Goal: Task Accomplishment & Management: Manage account settings

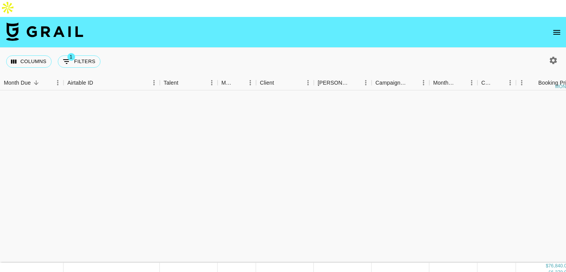
scroll to position [248, 0]
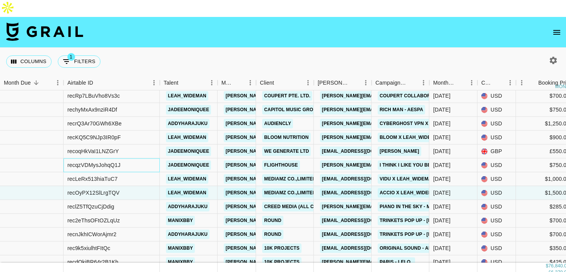
click at [147, 159] on div "recqzVDMysJohqQ1J" at bounding box center [112, 166] width 96 height 14
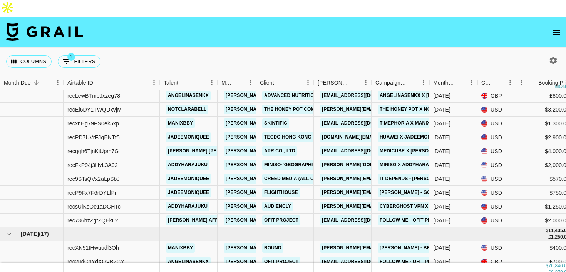
scroll to position [59, 0]
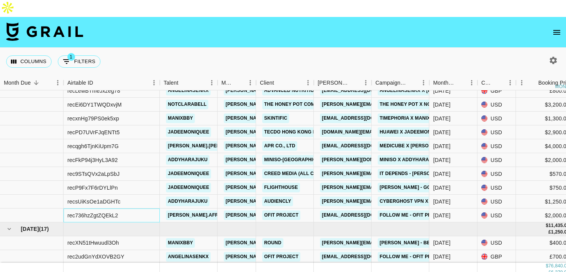
click at [146, 209] on div "rec736hzZgtZQEkL2" at bounding box center [112, 216] width 96 height 14
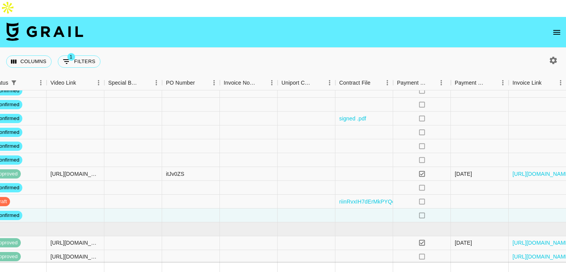
scroll to position [59, 713]
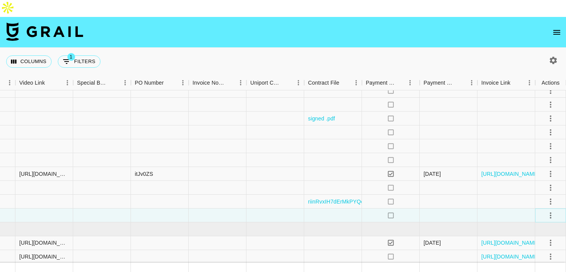
click at [550, 211] on icon "select merge strategy" at bounding box center [550, 215] width 9 height 9
click at [537, 169] on li "Cancel" at bounding box center [541, 168] width 50 height 14
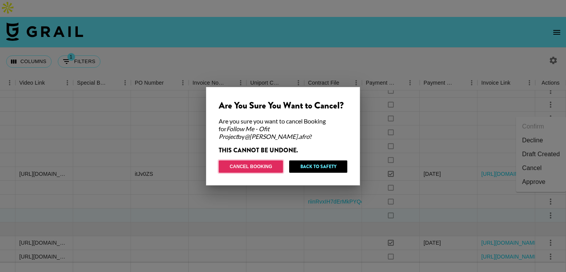
click at [277, 168] on button "Cancel Booking" at bounding box center [251, 167] width 64 height 12
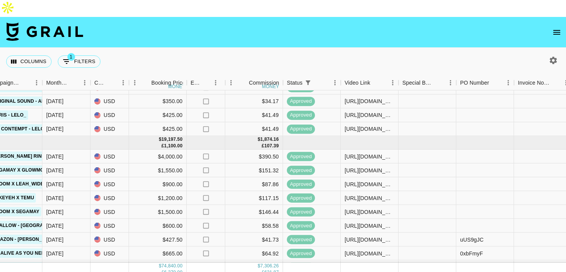
scroll to position [387, 387]
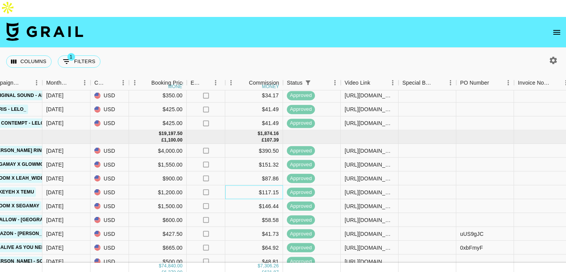
click at [230, 186] on div "$117.15" at bounding box center [254, 193] width 58 height 14
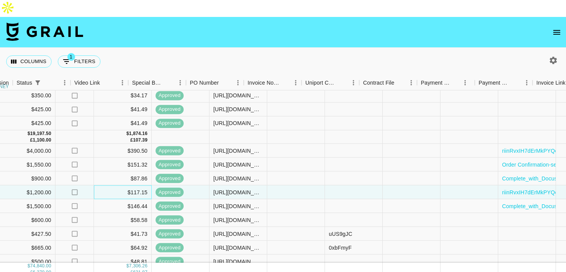
scroll to position [387, 477]
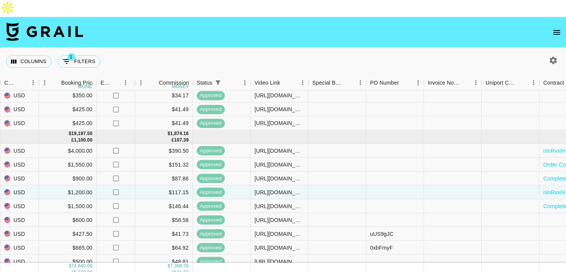
click at [554, 28] on icon "open drawer" at bounding box center [556, 32] width 9 height 9
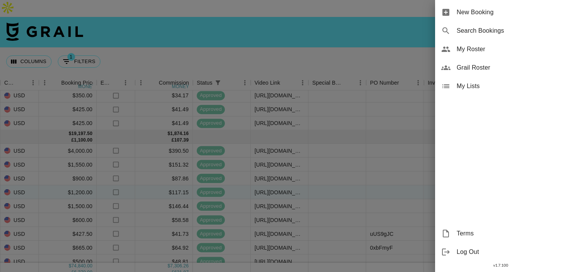
click at [492, 47] on span "My Roster" at bounding box center [508, 49] width 103 height 9
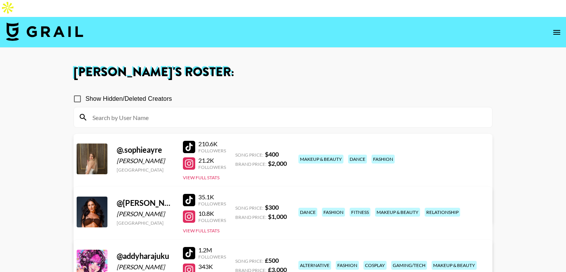
click at [261, 111] on input at bounding box center [288, 117] width 400 height 12
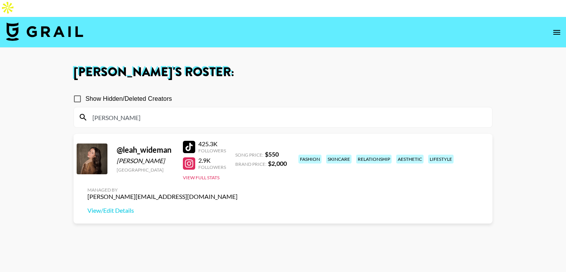
type input "[PERSON_NAME]"
click at [217, 221] on section "Show Hidden/Deleted Creators [PERSON_NAME] @ leah_wideman [PERSON_NAME] [GEOGRA…" at bounding box center [283, 190] width 419 height 211
click at [238, 207] on link "View/Edit Details" at bounding box center [162, 211] width 150 height 8
click at [188, 141] on div at bounding box center [189, 147] width 12 height 12
click at [15, 22] on img at bounding box center [44, 31] width 77 height 18
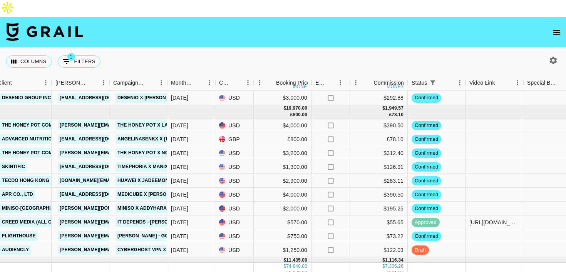
scroll to position [12, 262]
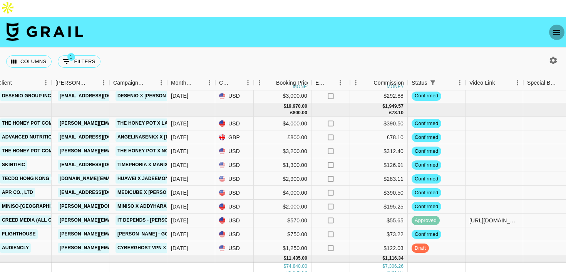
click at [556, 30] on icon "open drawer" at bounding box center [557, 32] width 7 height 5
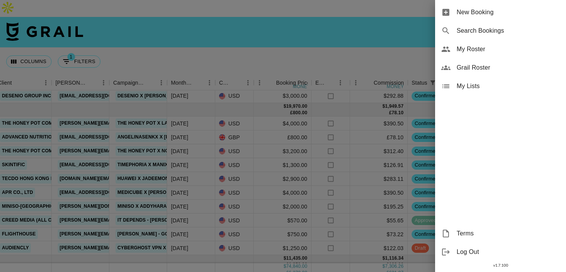
click at [482, 49] on span "My Roster" at bounding box center [508, 49] width 103 height 9
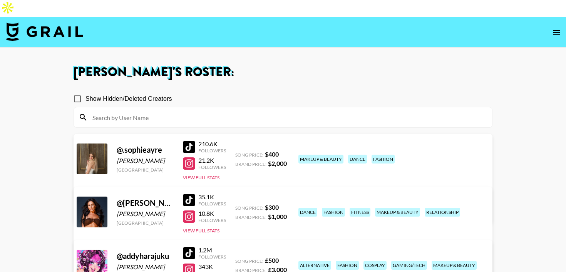
click at [193, 141] on div at bounding box center [189, 147] width 12 height 12
click at [20, 22] on img at bounding box center [44, 31] width 77 height 18
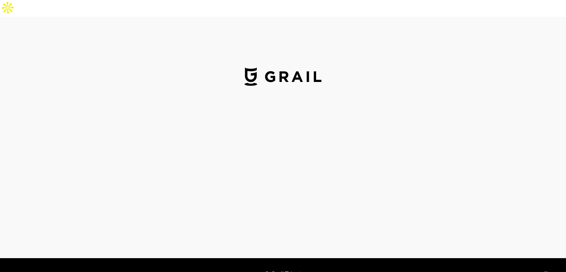
select select "USD"
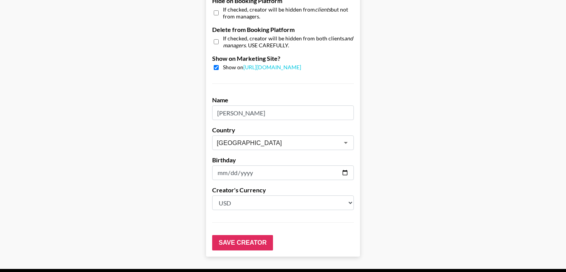
scroll to position [766, 0]
